Goal: Task Accomplishment & Management: Complete application form

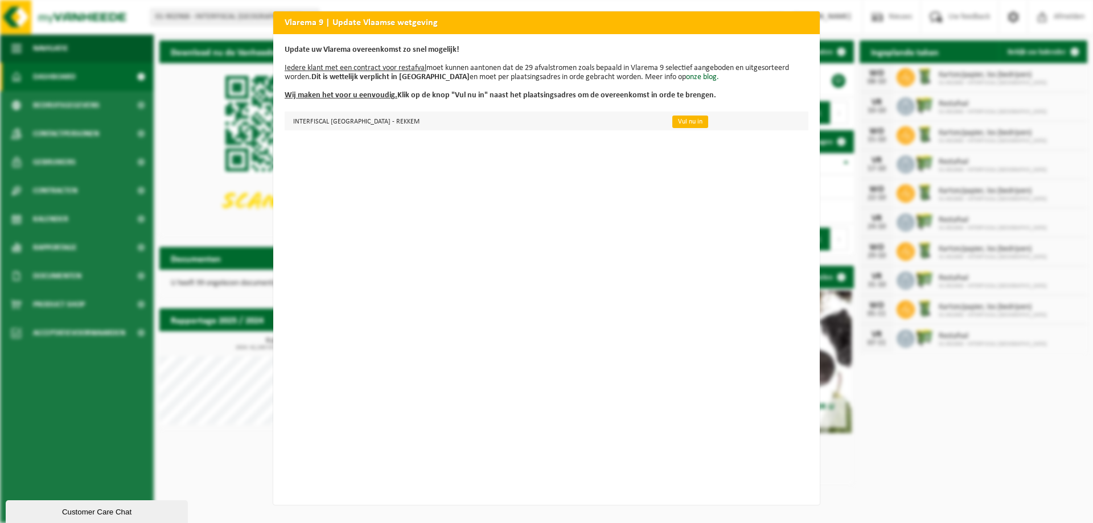
click at [672, 119] on link "Vul nu in" at bounding box center [690, 122] width 36 height 13
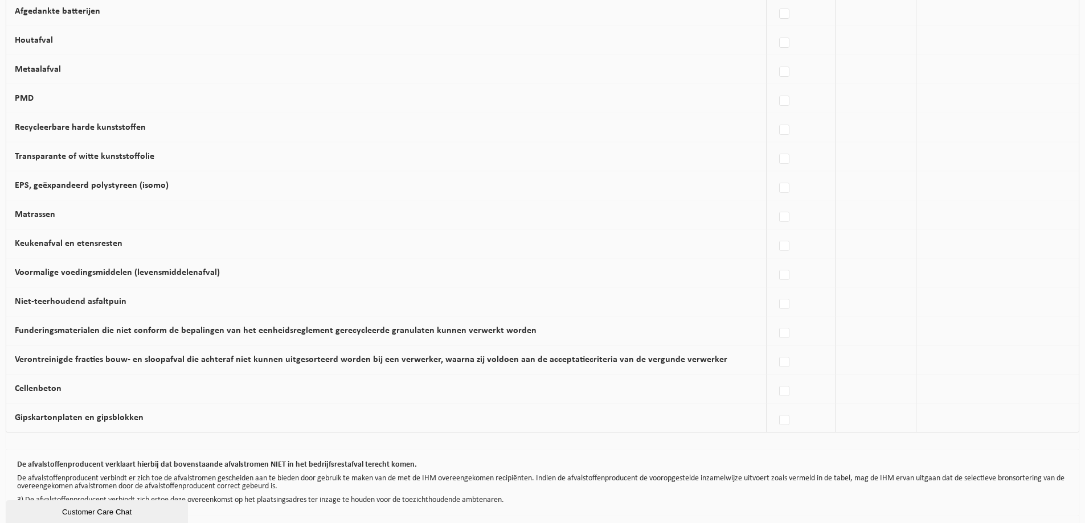
scroll to position [624, 0]
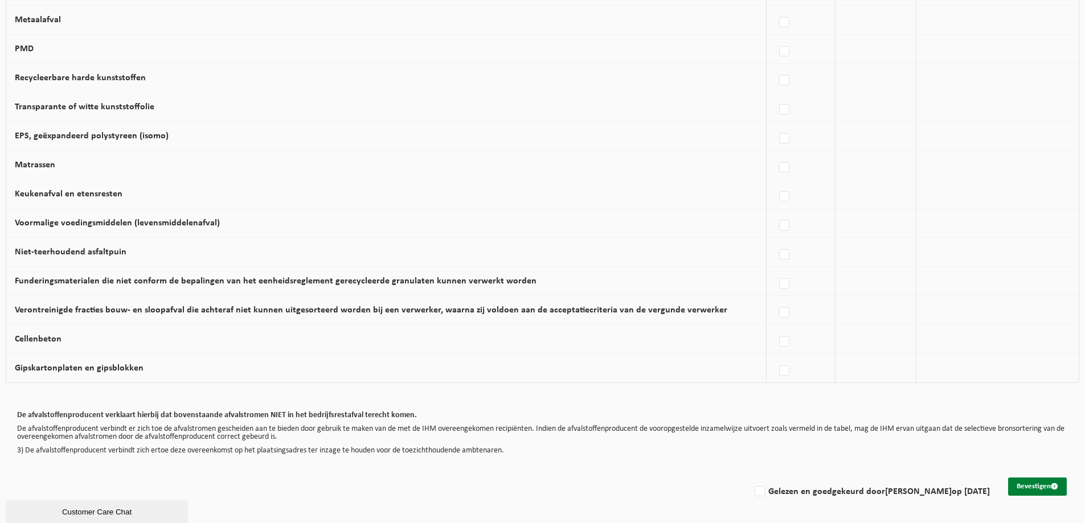
click at [1024, 486] on button "Bevestigen" at bounding box center [1037, 487] width 59 height 18
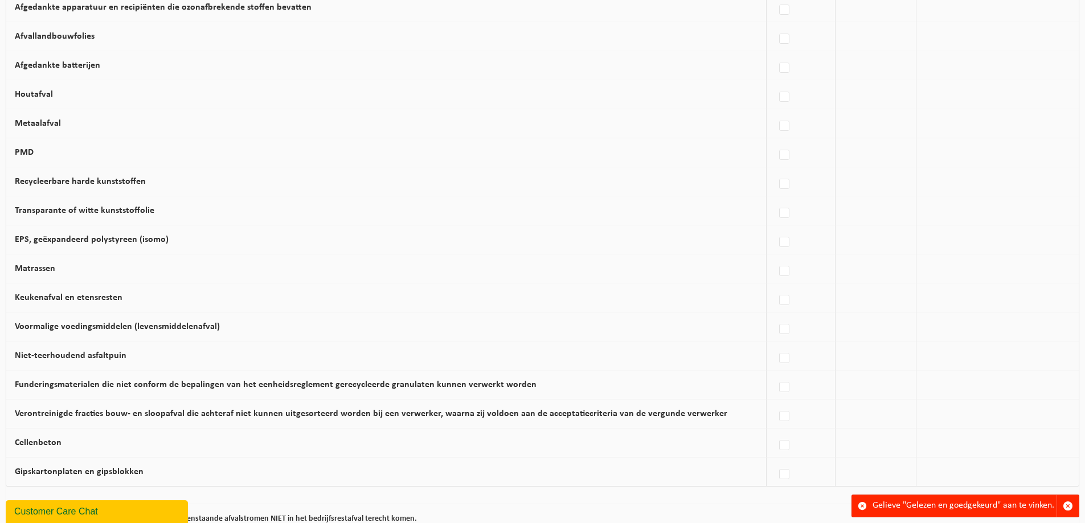
scroll to position [624, 0]
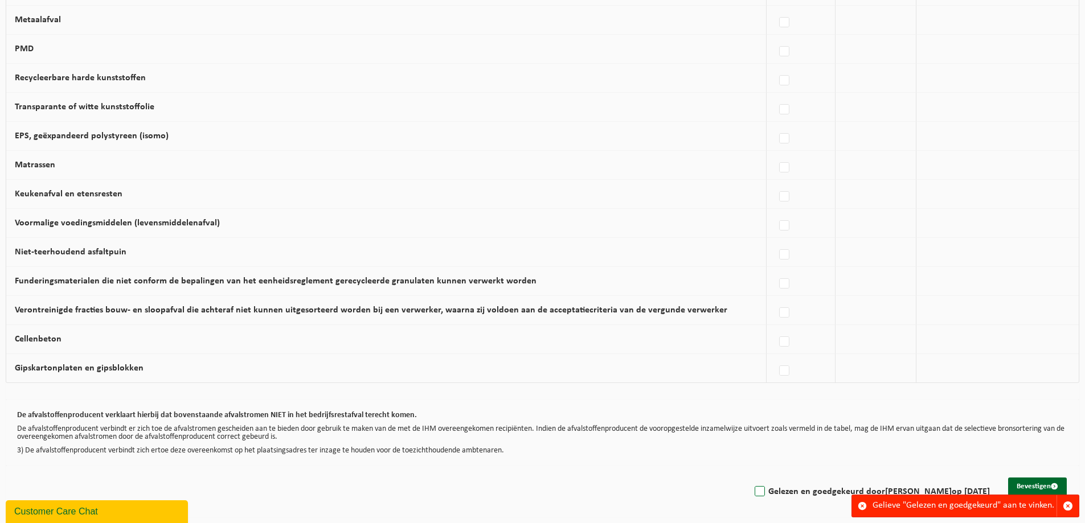
click at [752, 495] on label "Gelezen en goedgekeurd door NICKY VERHEECKE op 06/10/25" at bounding box center [870, 491] width 237 height 17
click at [750, 478] on input "Gelezen en goedgekeurd door NICKY VERHEECKE op 06/10/25" at bounding box center [750, 477] width 1 height 1
checkbox input "true"
click at [1024, 485] on button "Bevestigen" at bounding box center [1037, 487] width 59 height 18
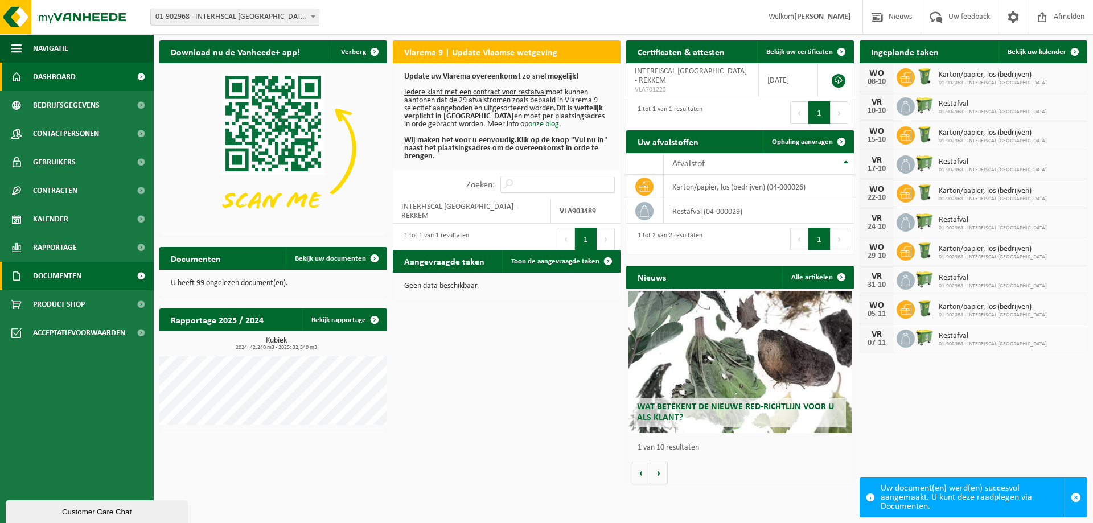
click at [67, 273] on span "Documenten" at bounding box center [57, 276] width 48 height 28
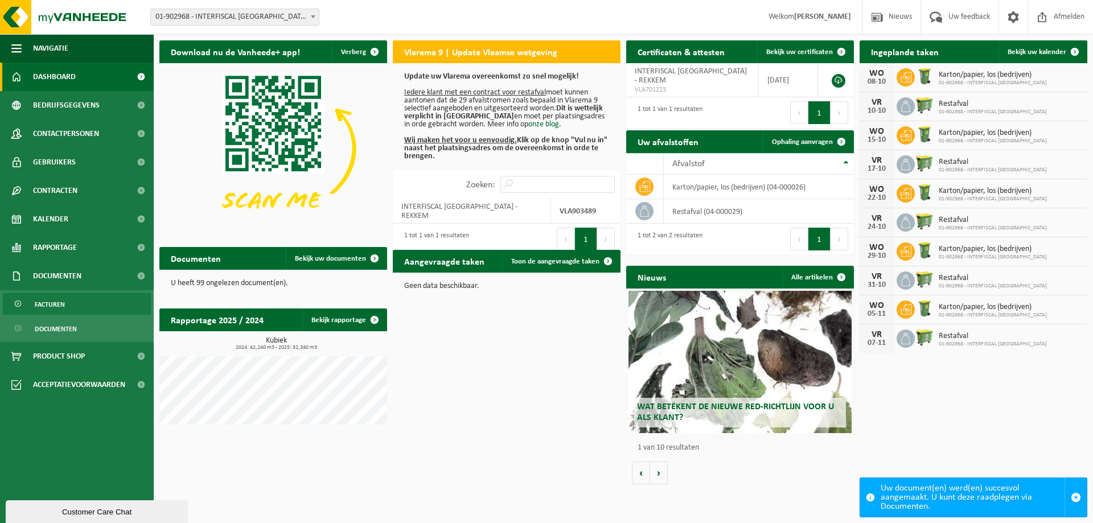
click at [64, 302] on span "Facturen" at bounding box center [50, 305] width 30 height 22
